Goal: Task Accomplishment & Management: Manage account settings

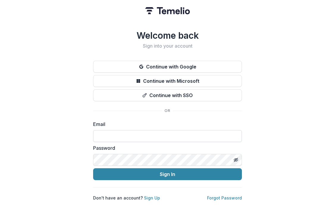
click at [182, 132] on input at bounding box center [167, 136] width 149 height 12
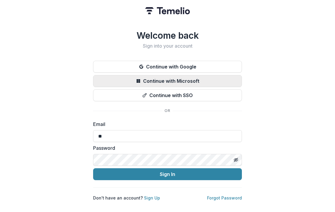
type input "*"
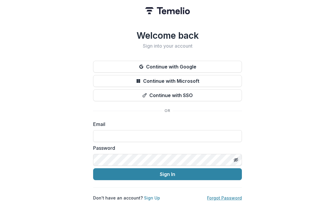
click at [236, 197] on link "Forgot Password" at bounding box center [224, 197] width 35 height 5
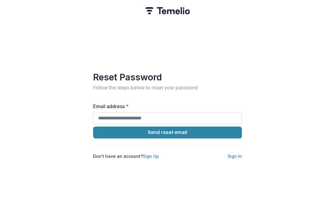
click at [169, 117] on input "Email address *" at bounding box center [167, 118] width 149 height 12
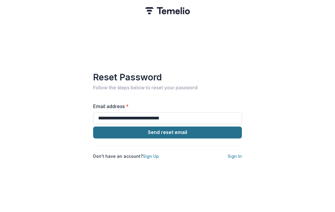
type input "**********"
click at [181, 131] on button "Send reset email" at bounding box center [167, 132] width 149 height 12
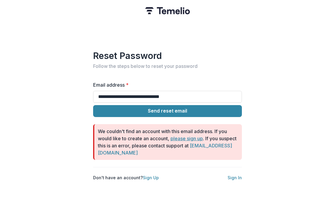
click at [182, 135] on link "please sign up" at bounding box center [186, 138] width 32 height 6
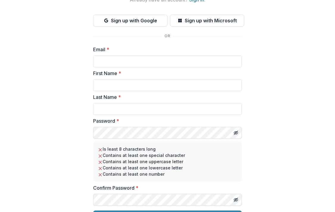
scroll to position [58, 0]
